Goal: Check status: Check status

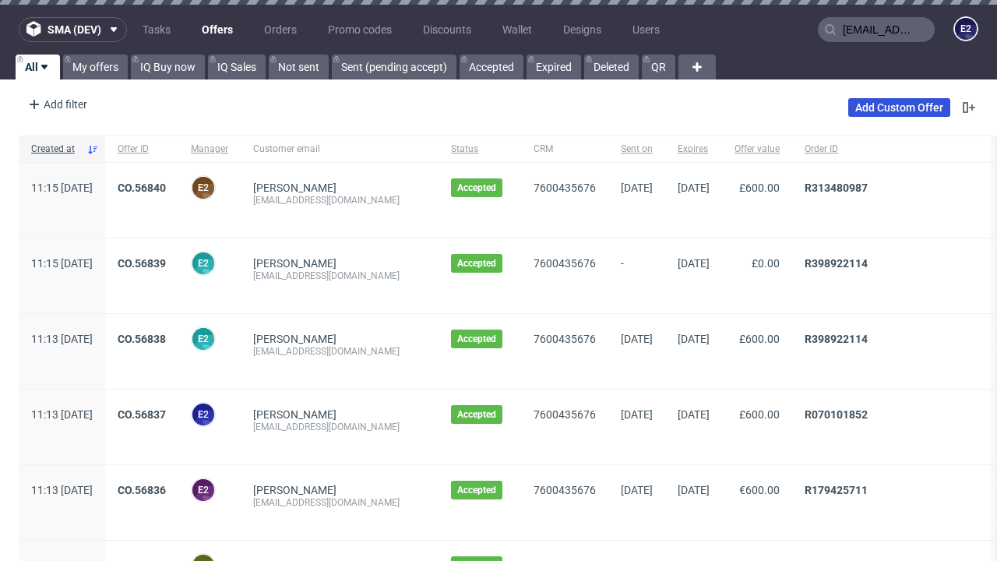
type input "[EMAIL_ADDRESS][DOMAIN_NAME]"
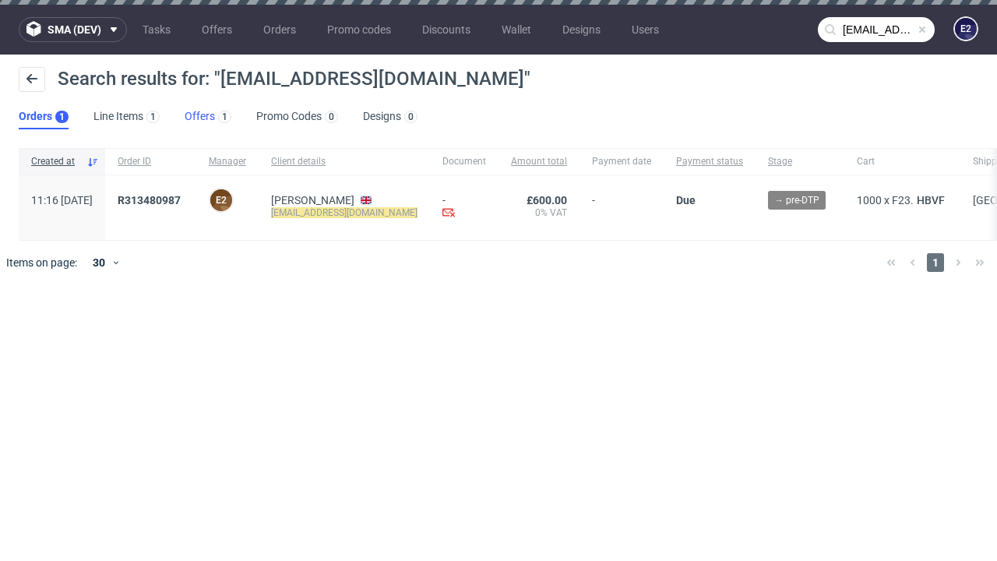
click at [208, 117] on link "Offers 1" at bounding box center [208, 116] width 47 height 25
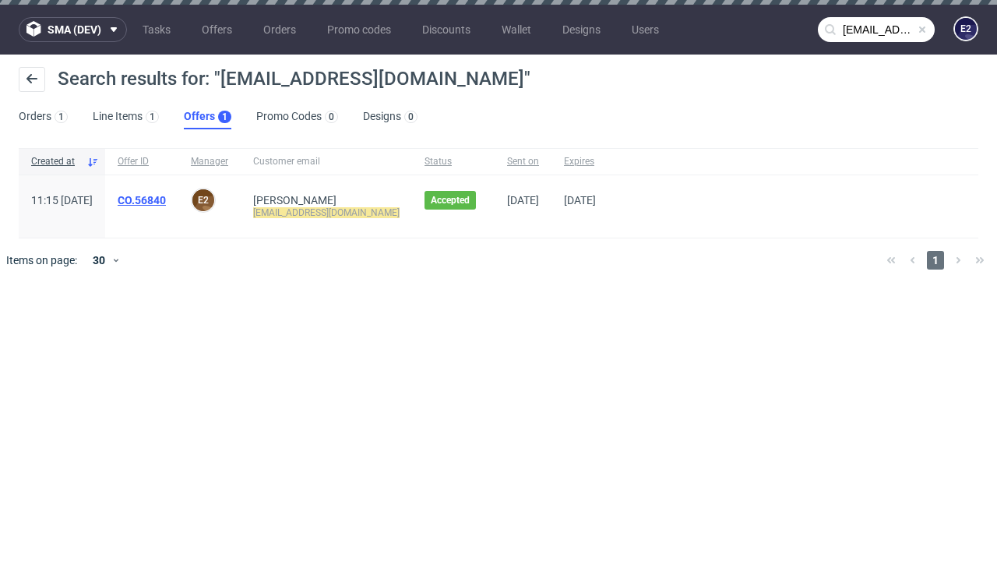
click at [166, 200] on link "CO.56840" at bounding box center [142, 200] width 48 height 12
